Goal: Information Seeking & Learning: Learn about a topic

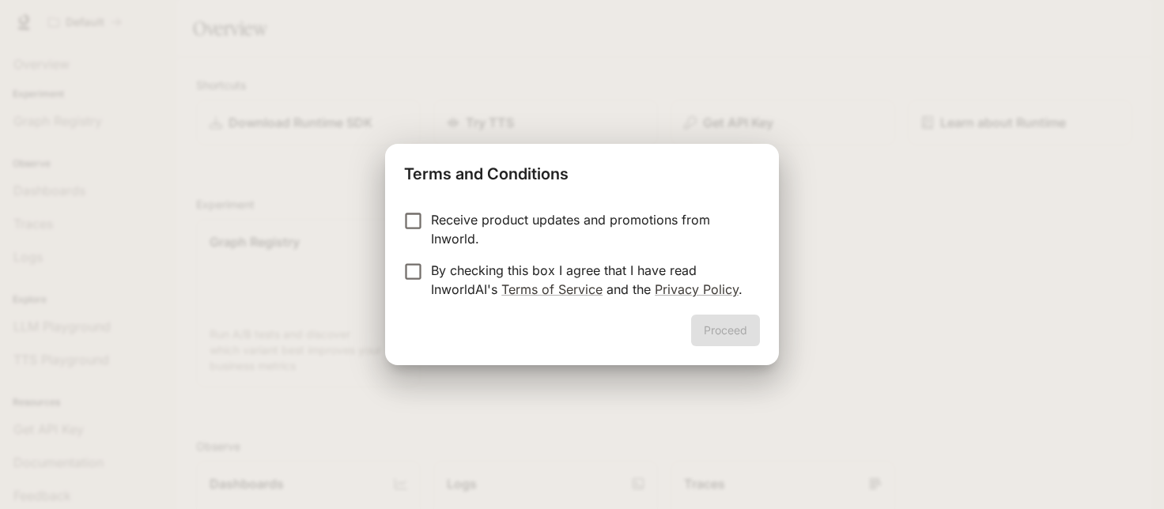
click at [709, 331] on div "Proceed" at bounding box center [582, 340] width 394 height 51
click at [418, 238] on label "Receive product updates and promotions from Inworld." at bounding box center [571, 229] width 352 height 38
click at [754, 327] on button "Proceed" at bounding box center [725, 331] width 69 height 32
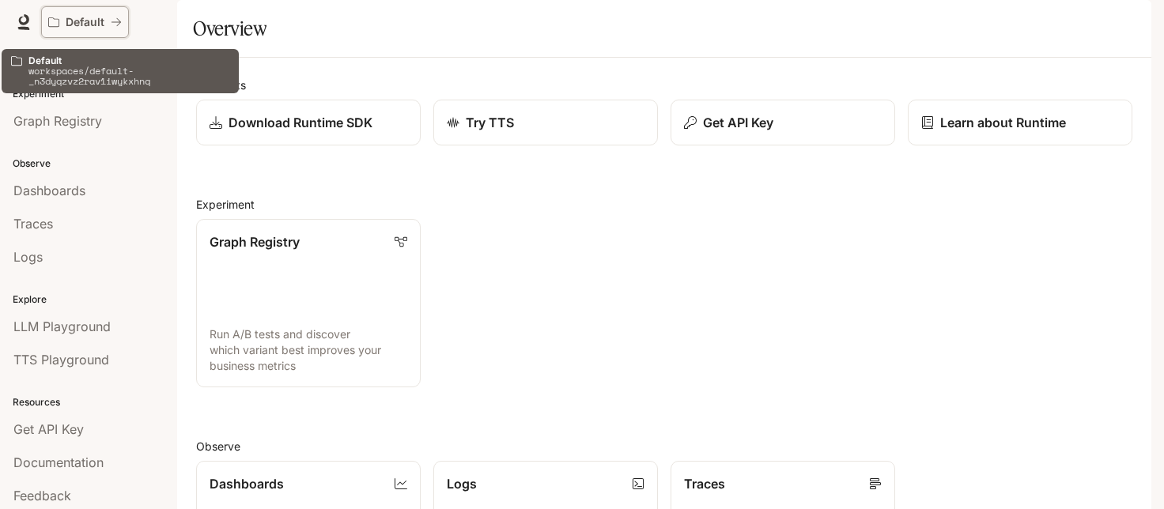
click at [68, 29] on button "Default" at bounding box center [85, 22] width 88 height 32
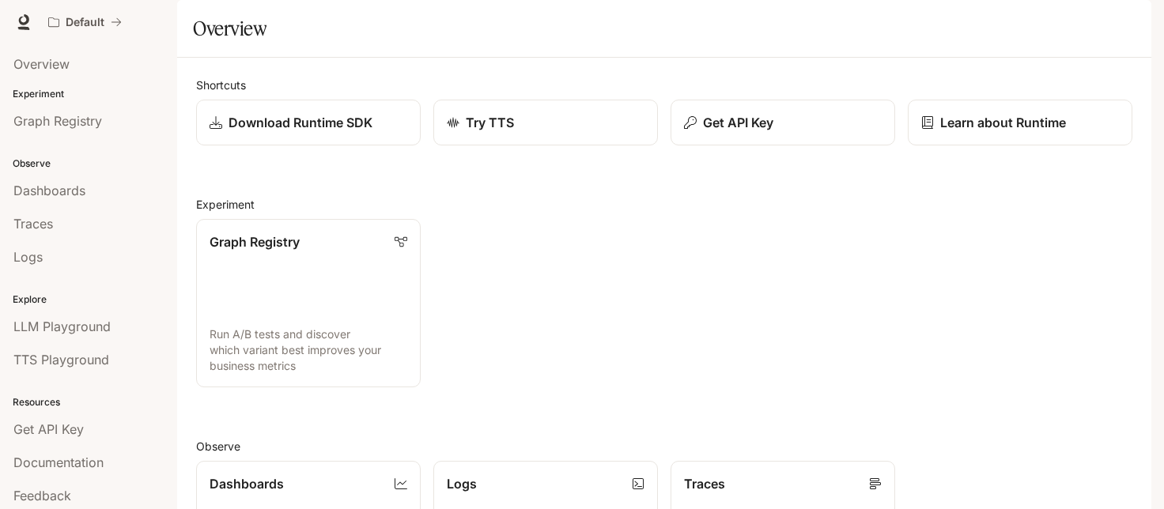
click at [1129, 18] on img "button" at bounding box center [1129, 22] width 22 height 22
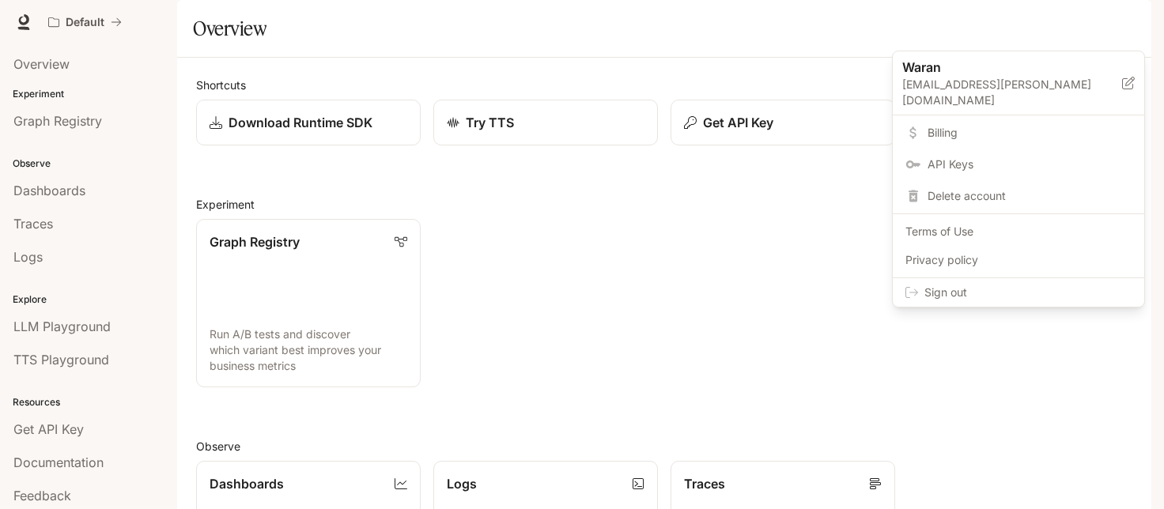
click at [1129, 19] on div at bounding box center [582, 254] width 1164 height 509
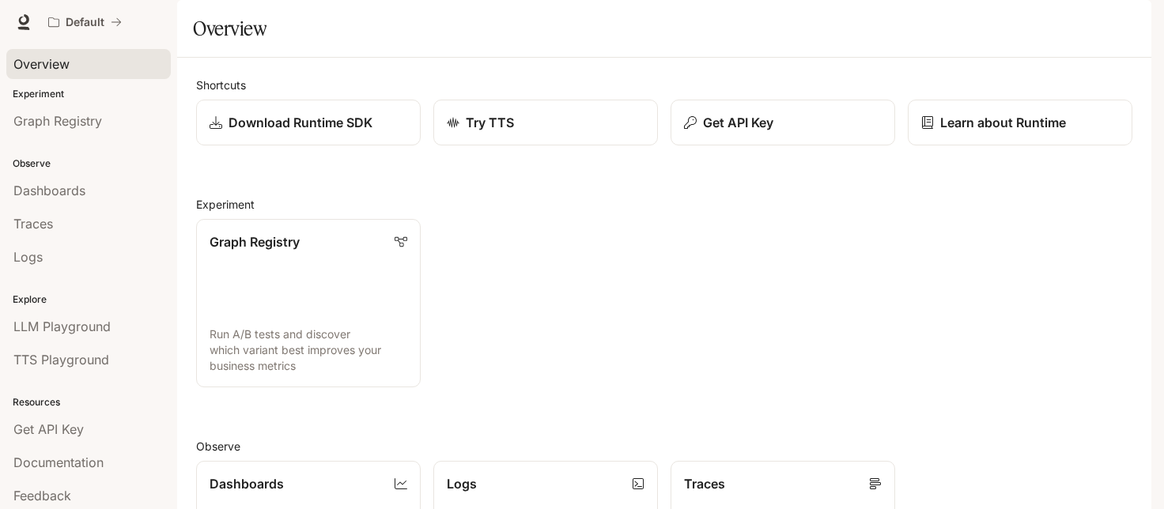
click at [79, 59] on div "Overview" at bounding box center [88, 64] width 150 height 19
click at [87, 185] on div "Dashboards" at bounding box center [88, 190] width 150 height 19
click at [1108, 20] on div "Documentation Documentation" at bounding box center [1078, 22] width 134 height 32
click at [1139, 22] on img "button" at bounding box center [1129, 22] width 22 height 22
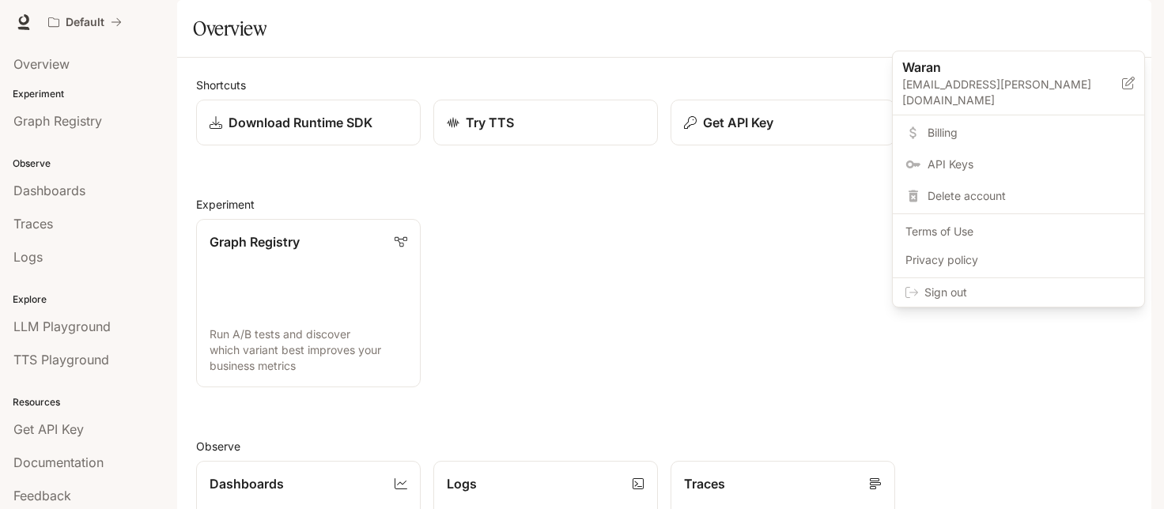
click at [979, 285] on span "Sign out" at bounding box center [1027, 293] width 207 height 16
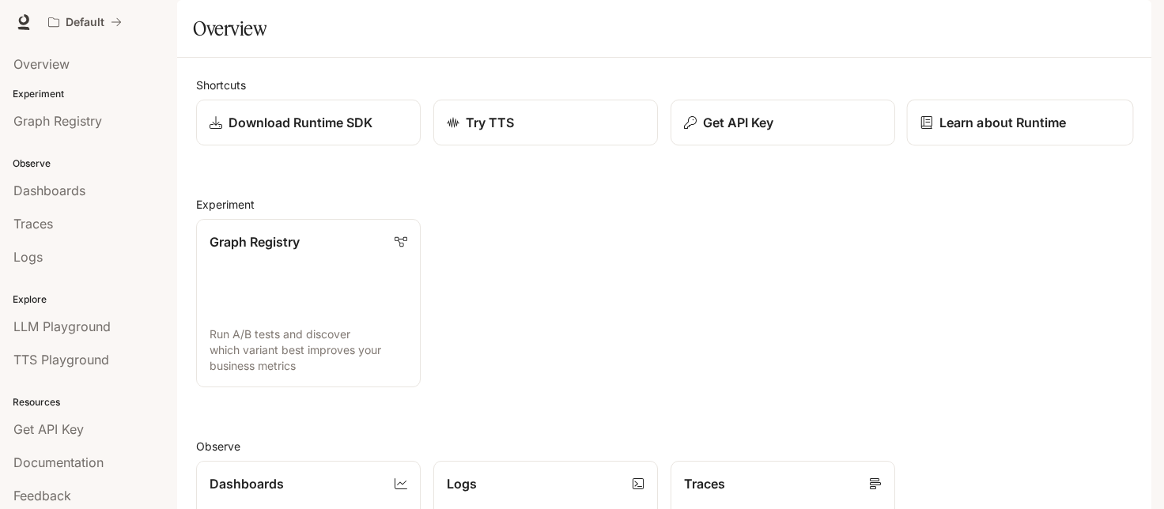
click at [968, 132] on p "Learn about Runtime" at bounding box center [1003, 122] width 127 height 19
click at [472, 132] on p "Try TTS" at bounding box center [489, 122] width 49 height 19
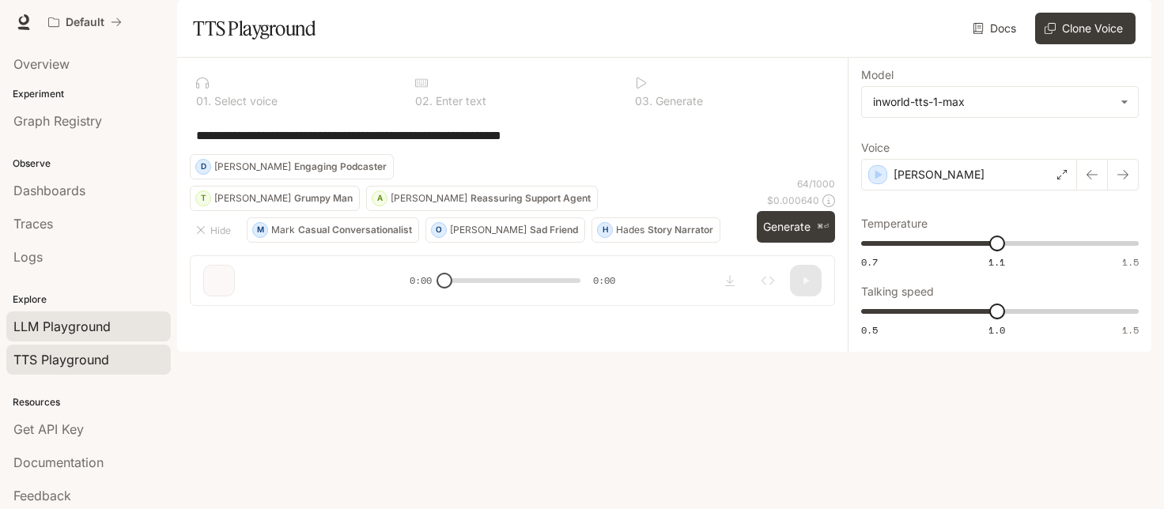
click at [108, 329] on span "LLM Playground" at bounding box center [61, 326] width 97 height 19
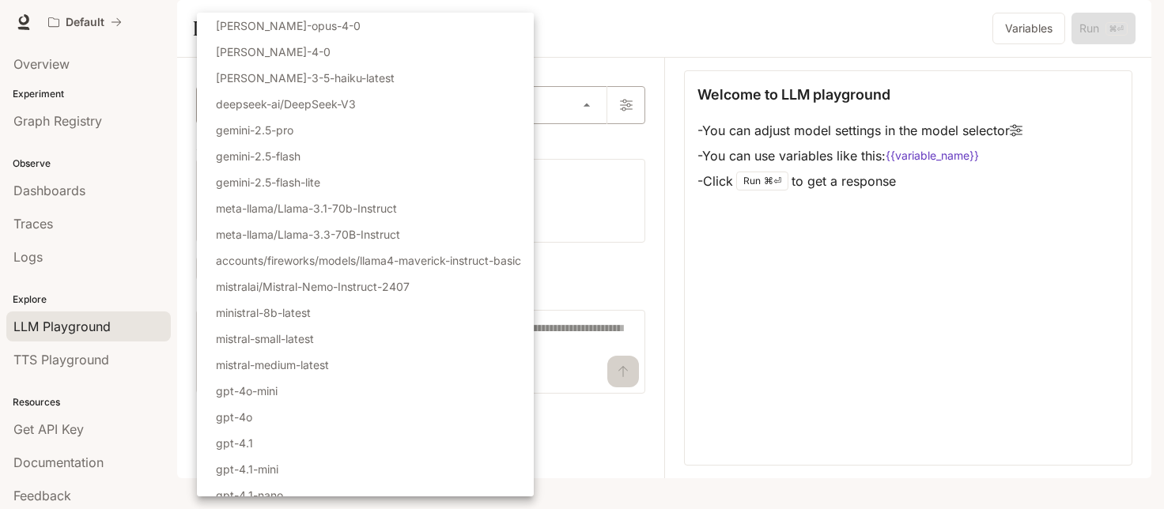
click at [527, 161] on body "Skip to main content Default Documentation Documentation Portal Overview Experi…" at bounding box center [582, 254] width 1164 height 509
click at [701, 82] on div at bounding box center [582, 254] width 1164 height 509
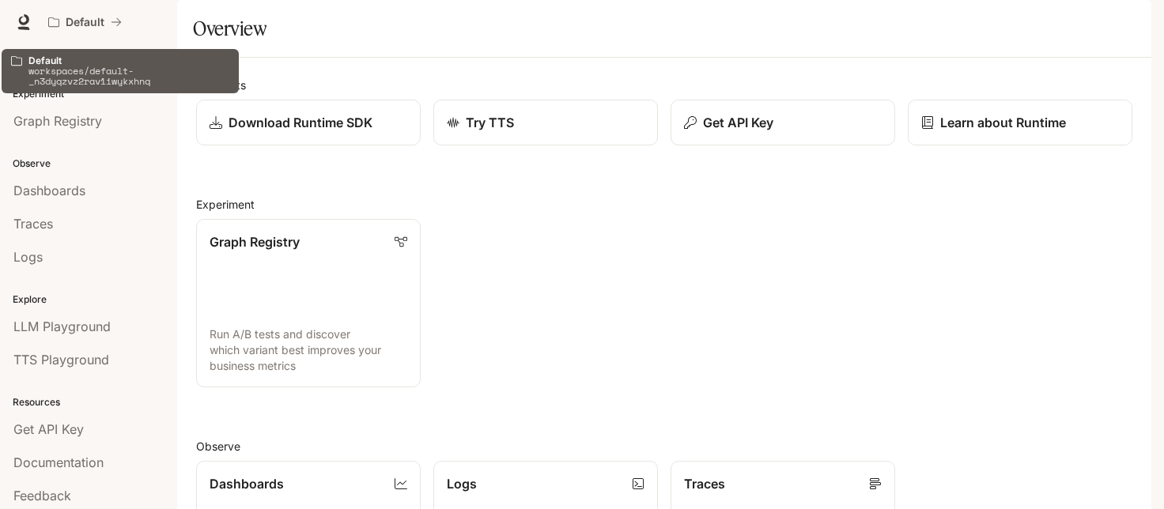
click at [79, 54] on div "Default workspaces/default-_n3dyqzvz2rav1iwykxhnq" at bounding box center [120, 71] width 225 height 38
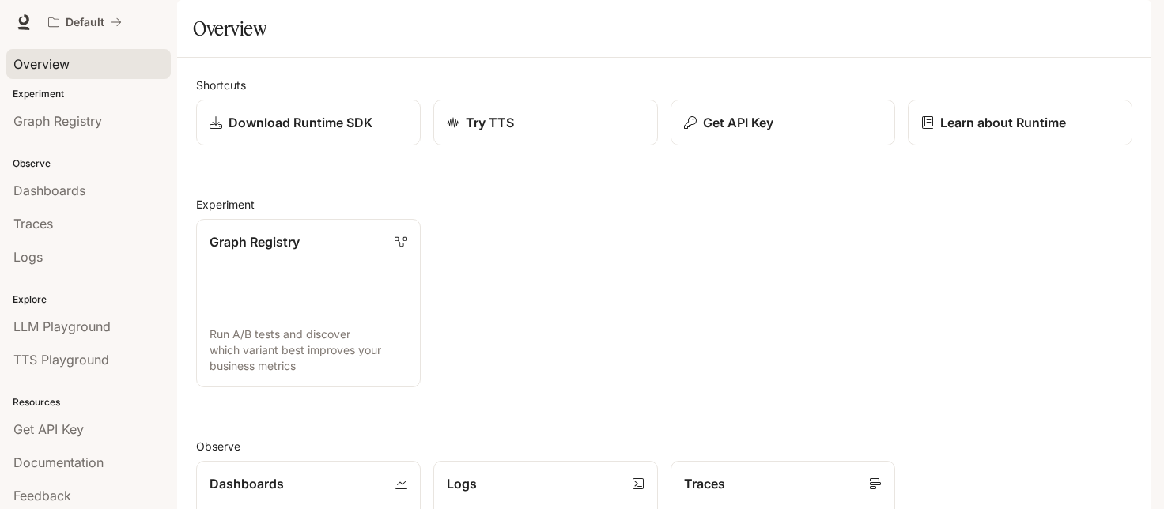
click at [74, 65] on div "Overview" at bounding box center [88, 64] width 150 height 19
click at [59, 72] on span "Overview" at bounding box center [41, 64] width 56 height 19
click at [1088, 20] on span "Documentation" at bounding box center [1056, 23] width 78 height 20
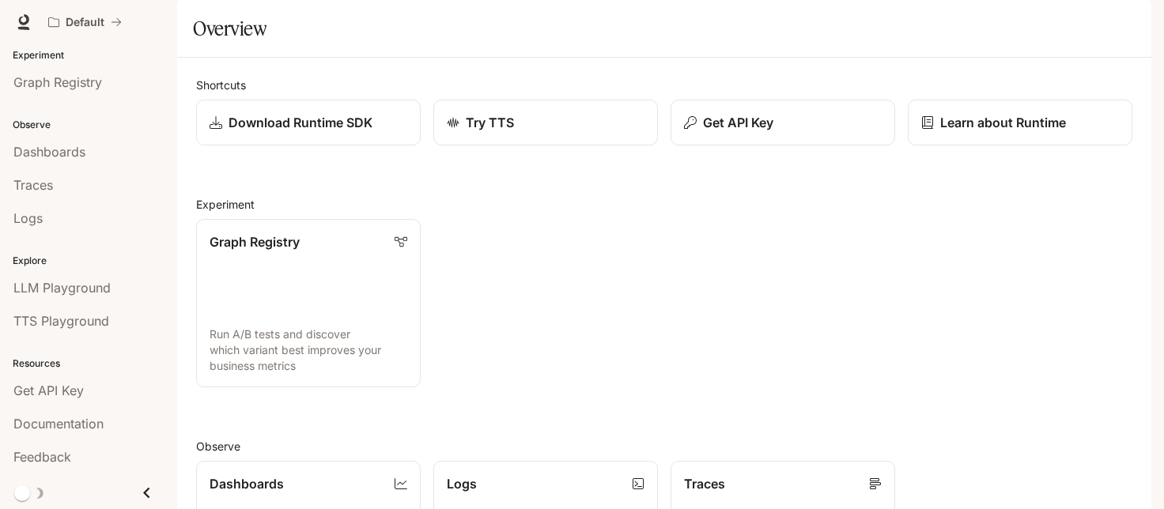
click at [576, 300] on div "Graph Registry Run A/B tests and discover which variant best improves your busi…" at bounding box center [657, 296] width 949 height 181
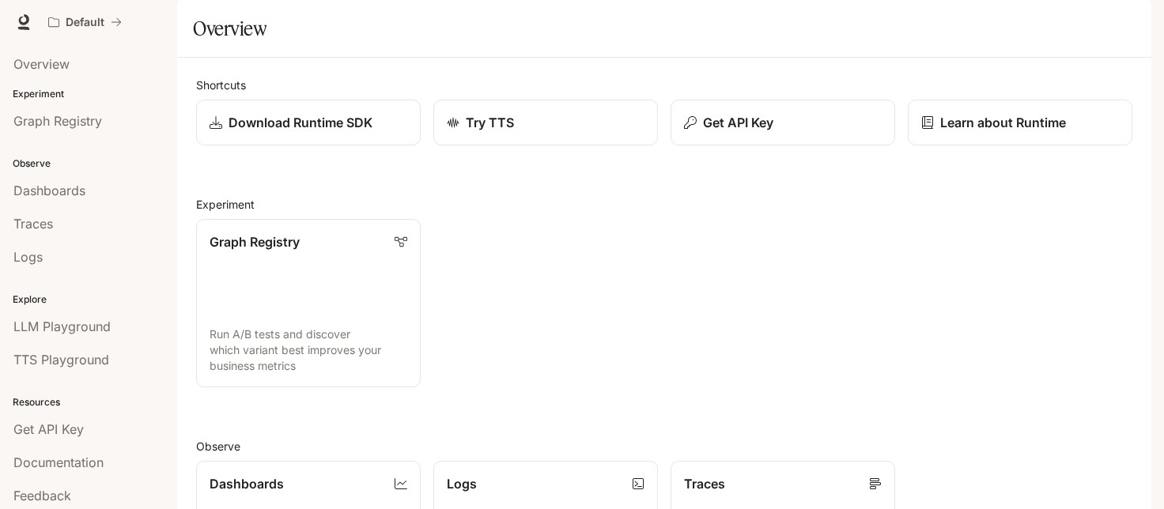
scroll to position [0, 0]
click at [89, 197] on div "Dashboards" at bounding box center [88, 190] width 150 height 19
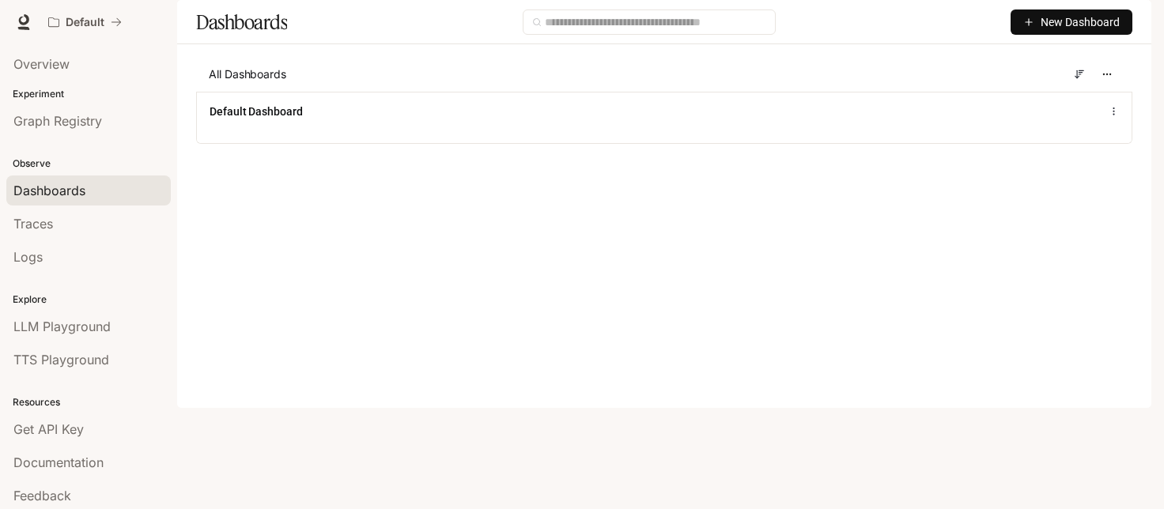
click at [1034, 19] on span "Documentation" at bounding box center [1056, 23] width 78 height 20
